Goal: Task Accomplishment & Management: Complete application form

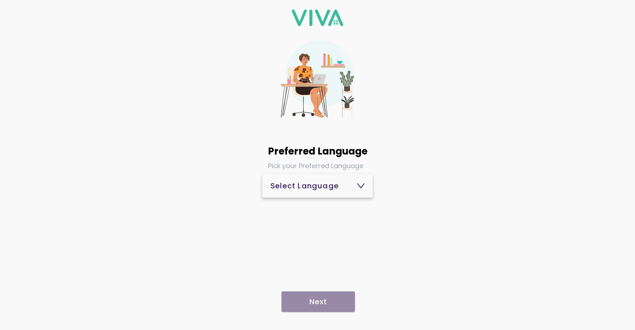
click at [311, 191] on span "Select Language" at bounding box center [318, 186] width 94 height 18
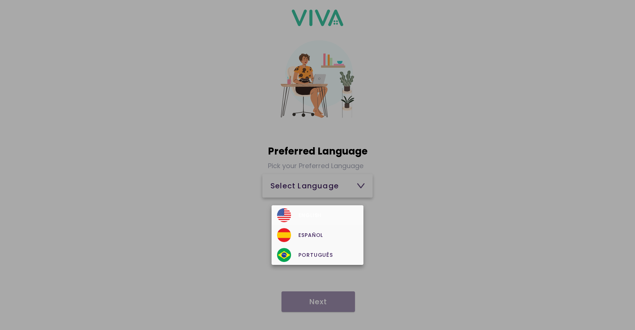
click at [308, 210] on div "English" at bounding box center [317, 215] width 81 height 14
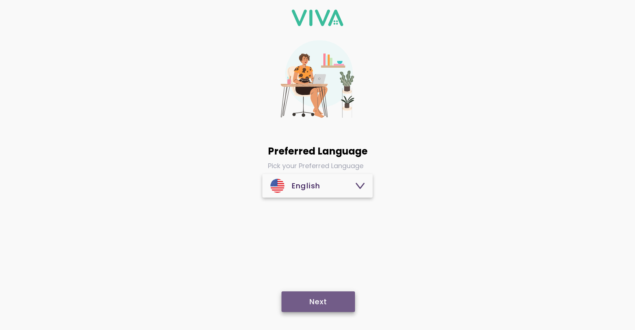
click at [0, 0] on slot "Next" at bounding box center [0, 0] width 0 height 0
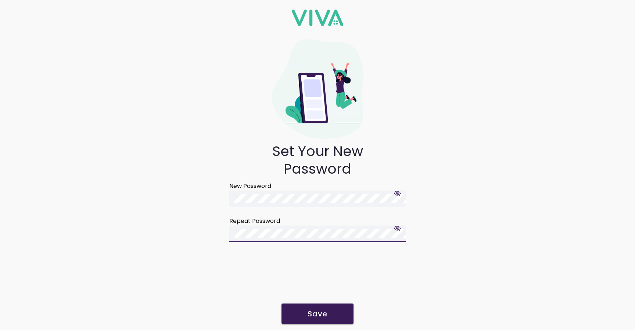
click at [0, 0] on slot "Save" at bounding box center [0, 0] width 0 height 0
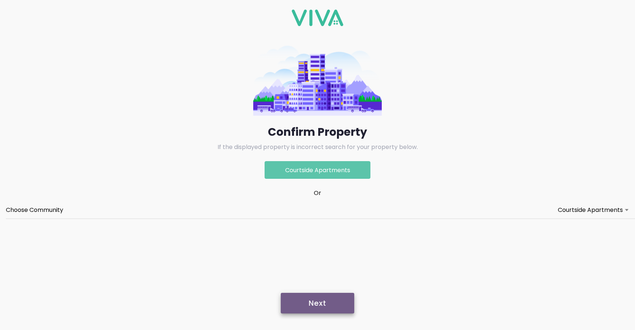
click at [0, 0] on slot "Next" at bounding box center [0, 0] width 0 height 0
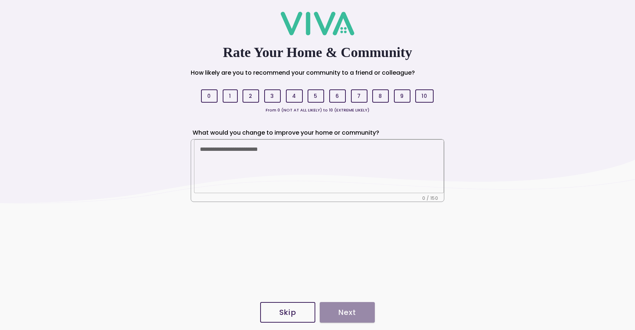
click at [0, 0] on slot "Skip" at bounding box center [0, 0] width 0 height 0
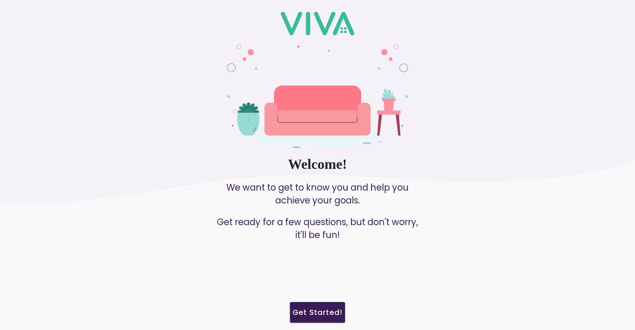
click at [0, 0] on slot "Get Started!" at bounding box center [0, 0] width 0 height 0
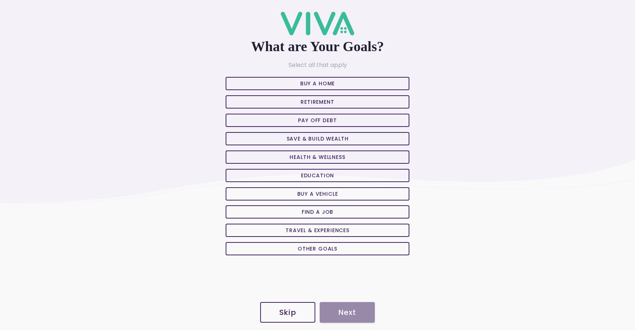
click at [0, 0] on slot "Retirement" at bounding box center [0, 0] width 0 height 0
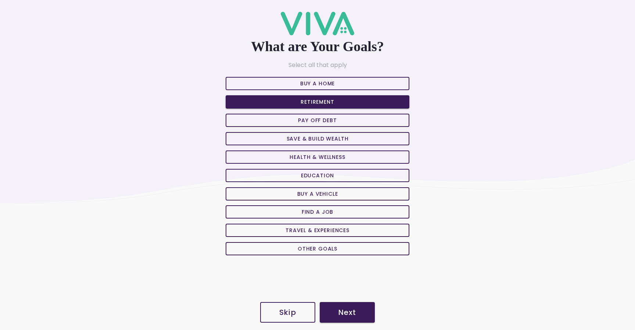
click at [0, 0] on slot "Next" at bounding box center [0, 0] width 0 height 0
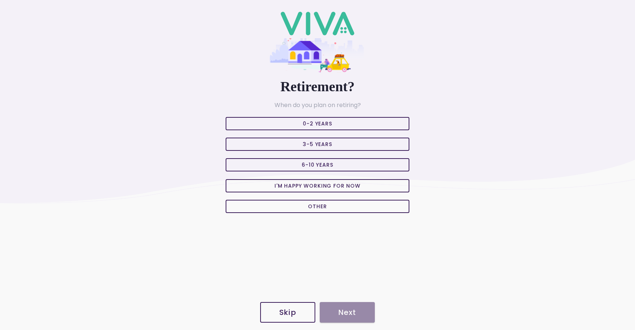
click at [0, 0] on slot "3-5 Years" at bounding box center [0, 0] width 0 height 0
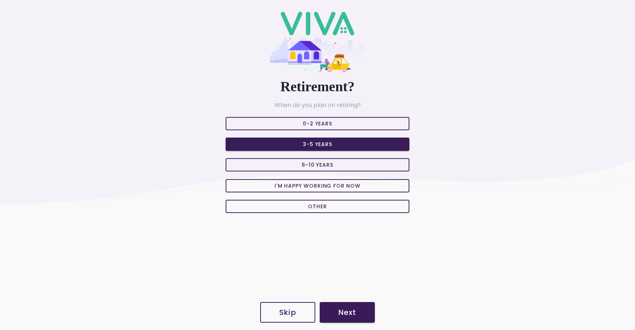
click at [345, 304] on button "Next" at bounding box center [347, 312] width 55 height 21
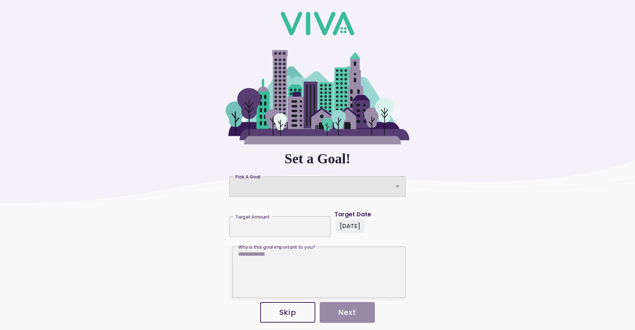
click at [272, 190] on div "Pick A Goal" at bounding box center [317, 186] width 176 height 21
click at [272, 190] on button "Pick A Goal Pick A Goal" at bounding box center [317, 186] width 176 height 21
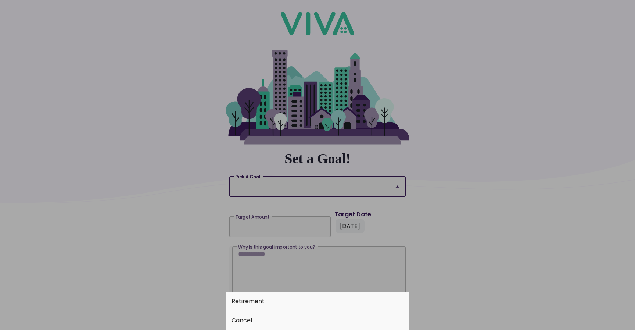
click at [252, 300] on button "Retirement" at bounding box center [318, 301] width 184 height 19
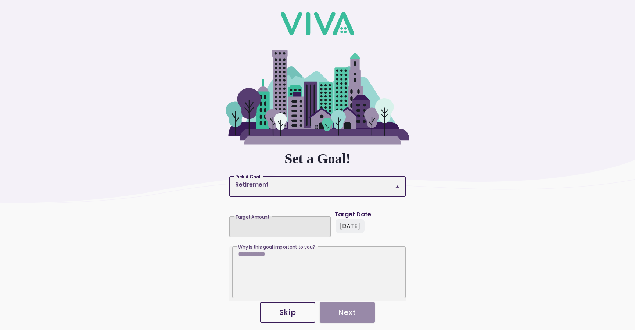
click at [261, 230] on div at bounding box center [280, 224] width 90 height 16
click at [261, 227] on input "Target Amount Target Amount" at bounding box center [280, 224] width 90 height 6
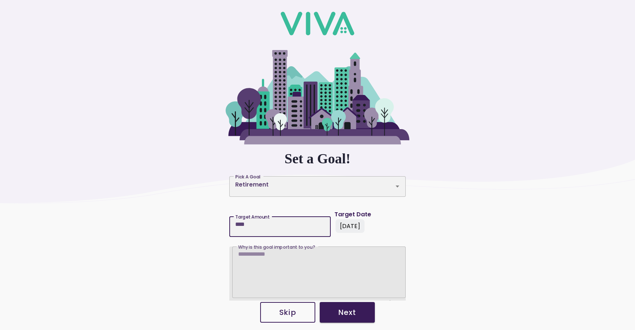
type input "****"
click at [282, 270] on textarea "Why is this goal important to you? Why is this goal important to you?" at bounding box center [319, 274] width 162 height 47
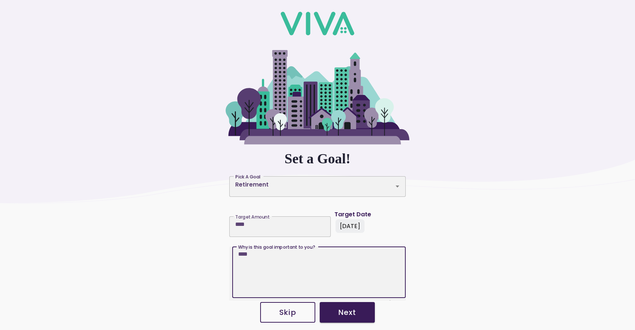
type textarea "****"
click at [352, 318] on button "Next" at bounding box center [347, 312] width 55 height 21
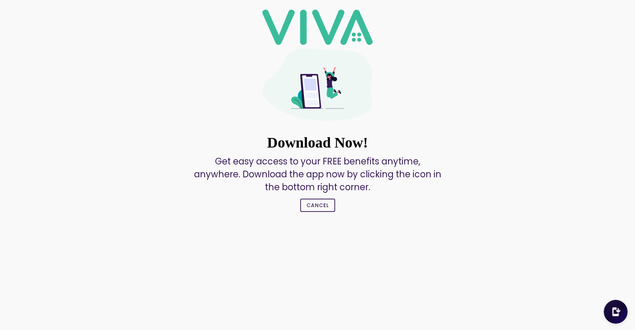
click at [320, 210] on button "Cancel" at bounding box center [317, 205] width 35 height 13
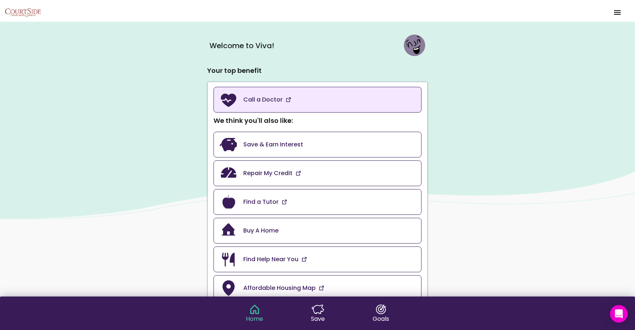
click at [305, 97] on link "Call a Doctor" at bounding box center [318, 100] width 208 height 26
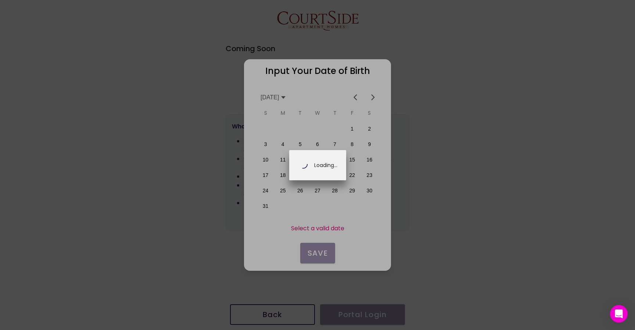
scroll to position [0, 129]
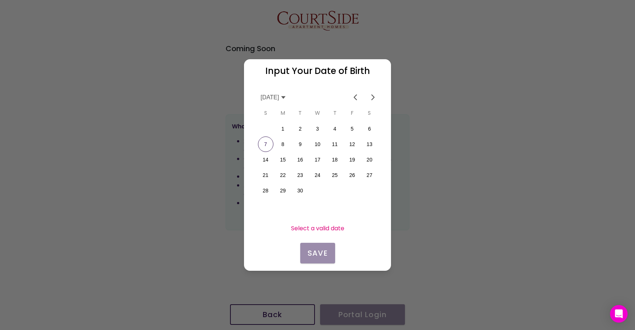
click at [286, 99] on icon at bounding box center [284, 97] width 6 height 6
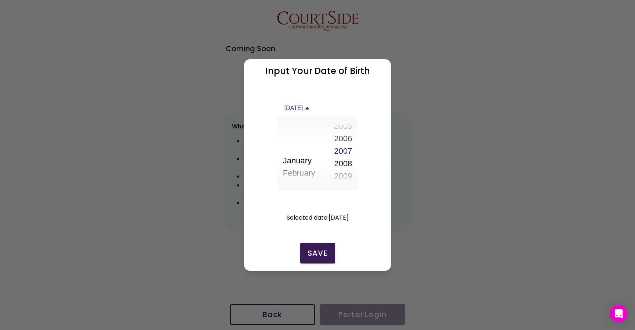
click at [345, 135] on button "2006" at bounding box center [343, 138] width 18 height 13
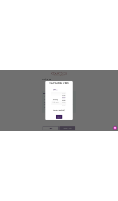
scroll to position [1020, 0]
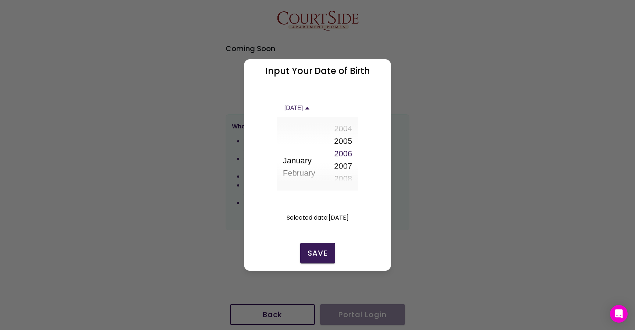
click at [0, 0] on slot "Save" at bounding box center [0, 0] width 0 height 0
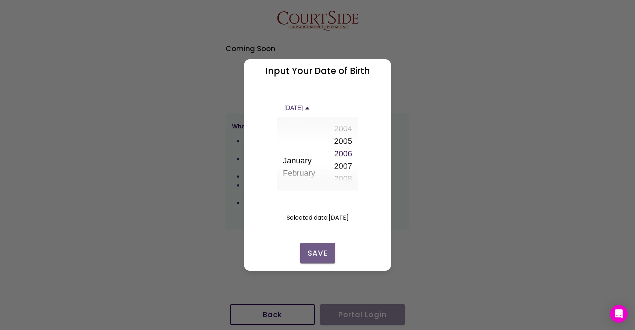
click at [0, 0] on slot "Save" at bounding box center [0, 0] width 0 height 0
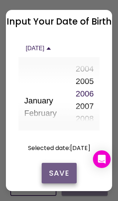
click at [0, 0] on slot "Save" at bounding box center [0, 0] width 0 height 0
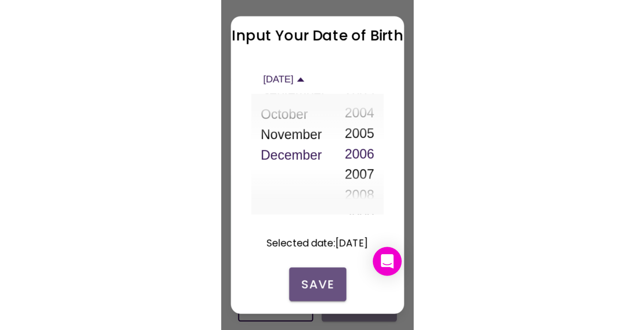
scroll to position [144, 0]
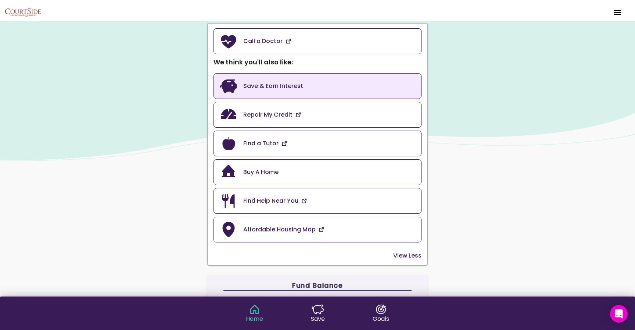
scroll to position [61, 0]
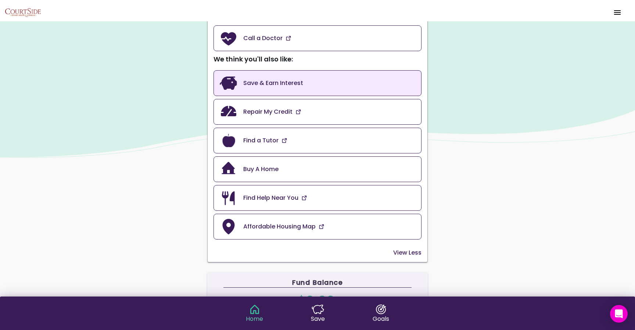
click at [314, 89] on link "Save & Earn Interest" at bounding box center [318, 83] width 208 height 26
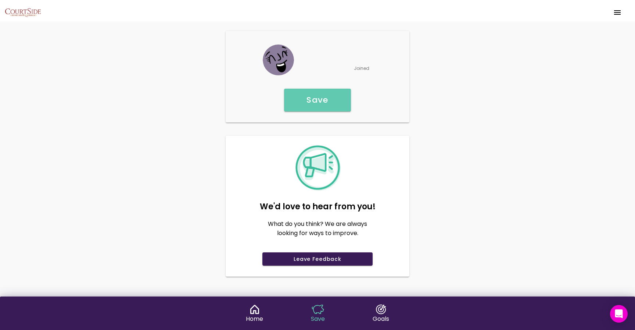
click at [369, 68] on p "Joined" at bounding box center [362, 68] width 17 height 7
click at [326, 107] on button "Save" at bounding box center [317, 100] width 67 height 23
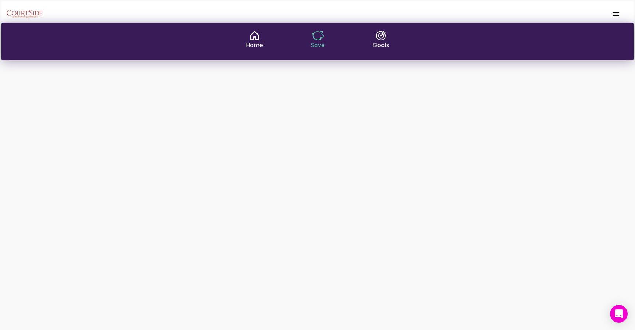
click at [250, 39] on img at bounding box center [255, 36] width 13 height 10
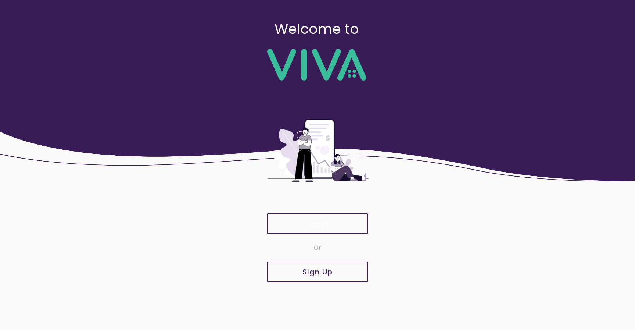
click at [332, 228] on button "Login" at bounding box center [317, 223] width 101 height 21
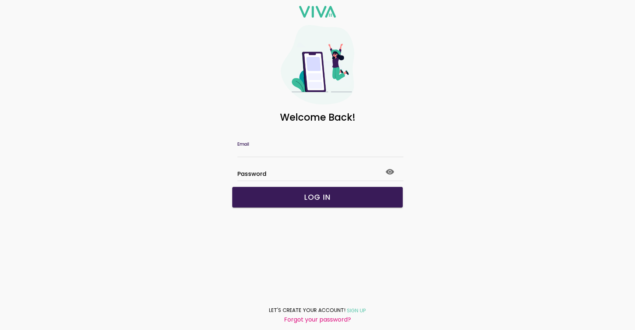
click at [279, 148] on input "Email" at bounding box center [318, 151] width 160 height 6
type input "**********"
click button "submit" at bounding box center [0, 0] width 0 height 0
